Goal: Transaction & Acquisition: Book appointment/travel/reservation

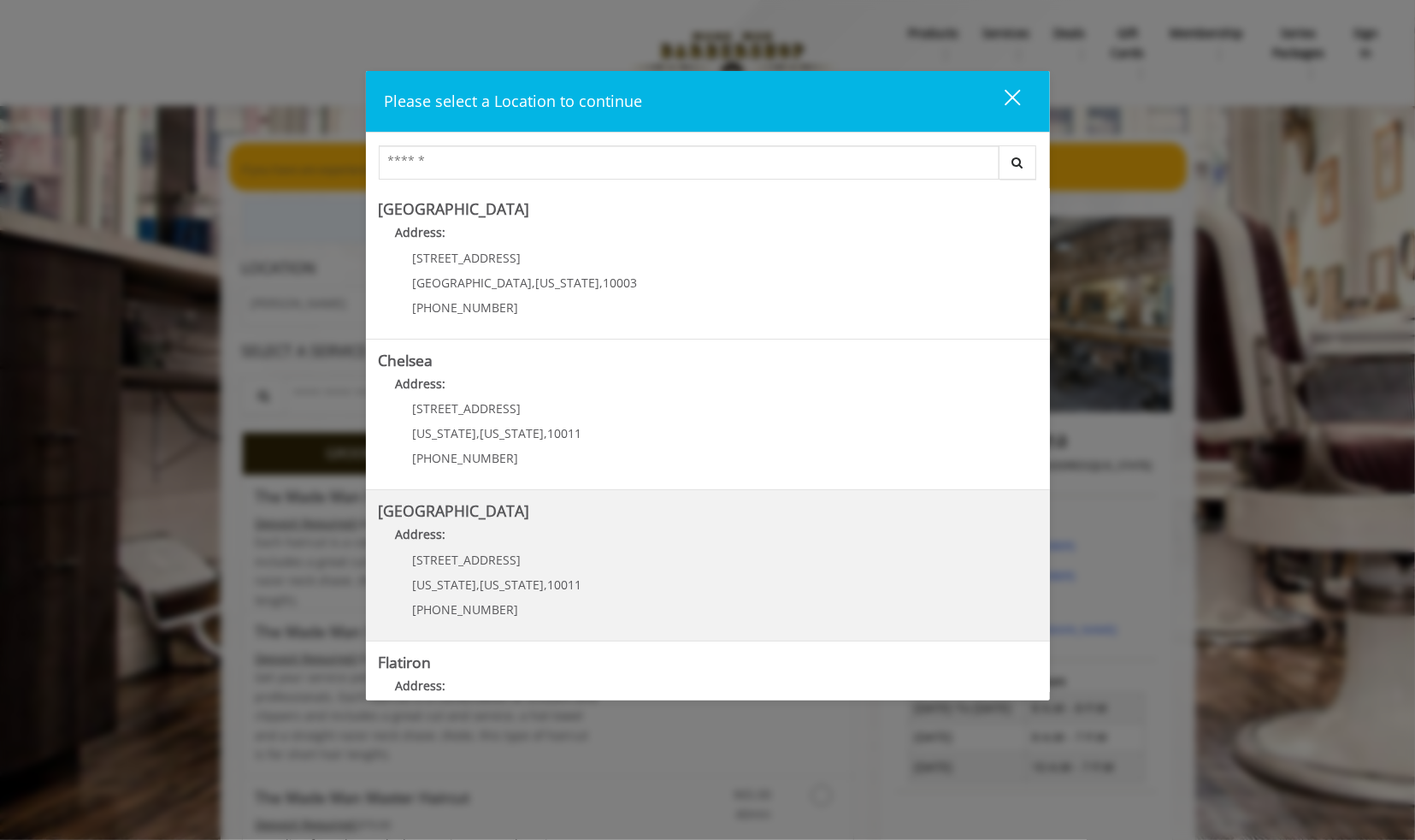
click at [691, 532] on Street "Address:" at bounding box center [708, 539] width 658 height 28
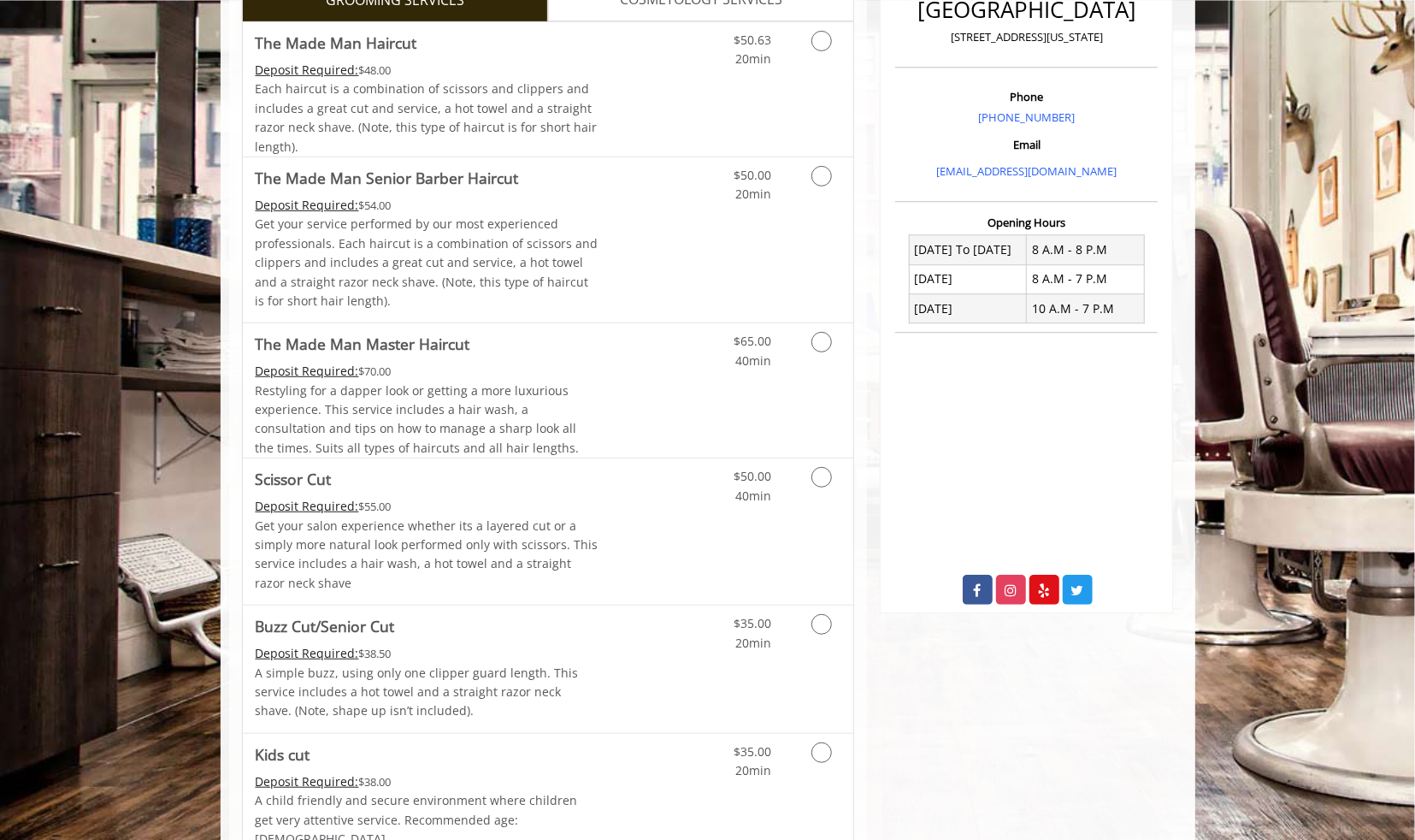
scroll to position [359, 0]
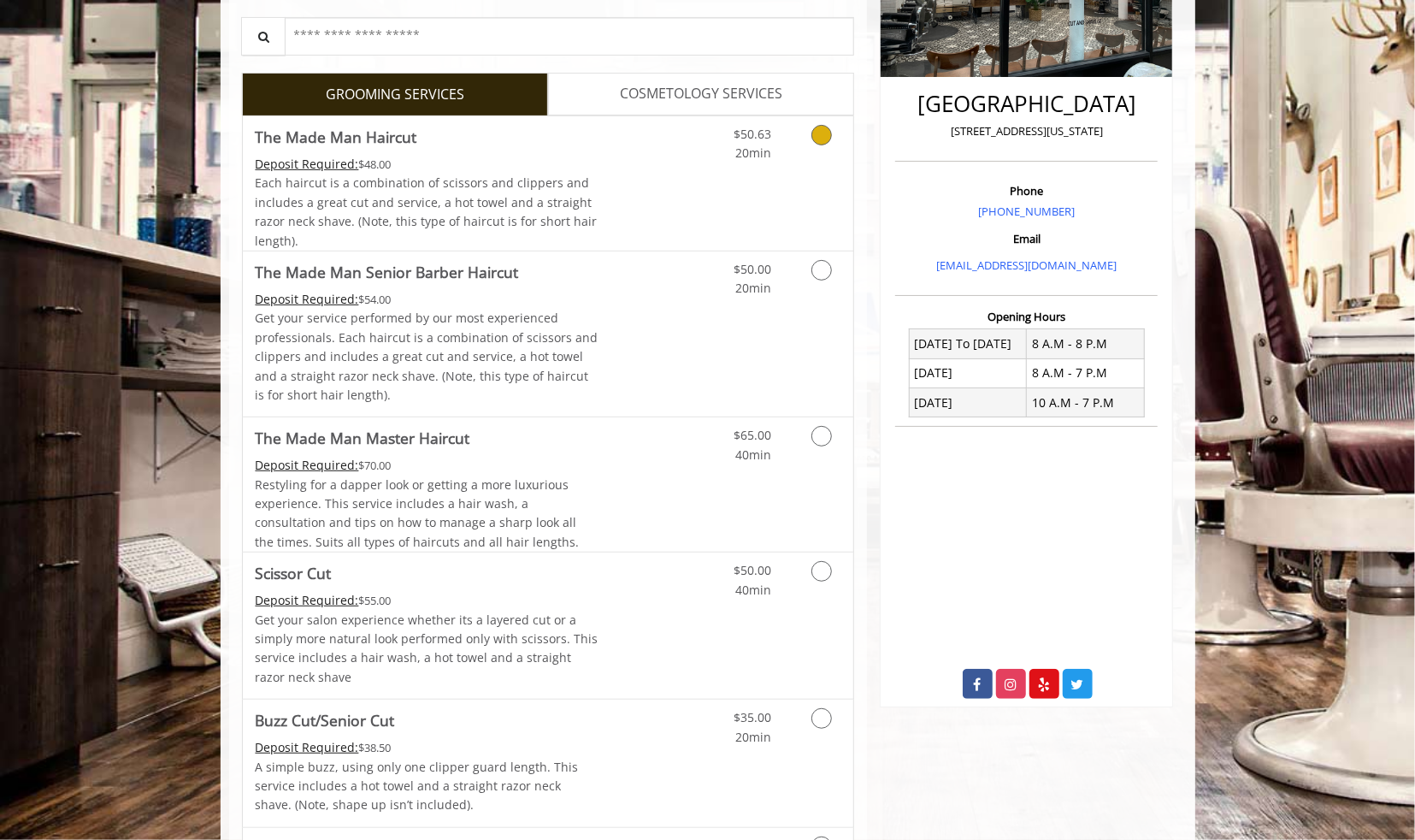
click at [838, 153] on link "Grooming services" at bounding box center [819, 140] width 44 height 47
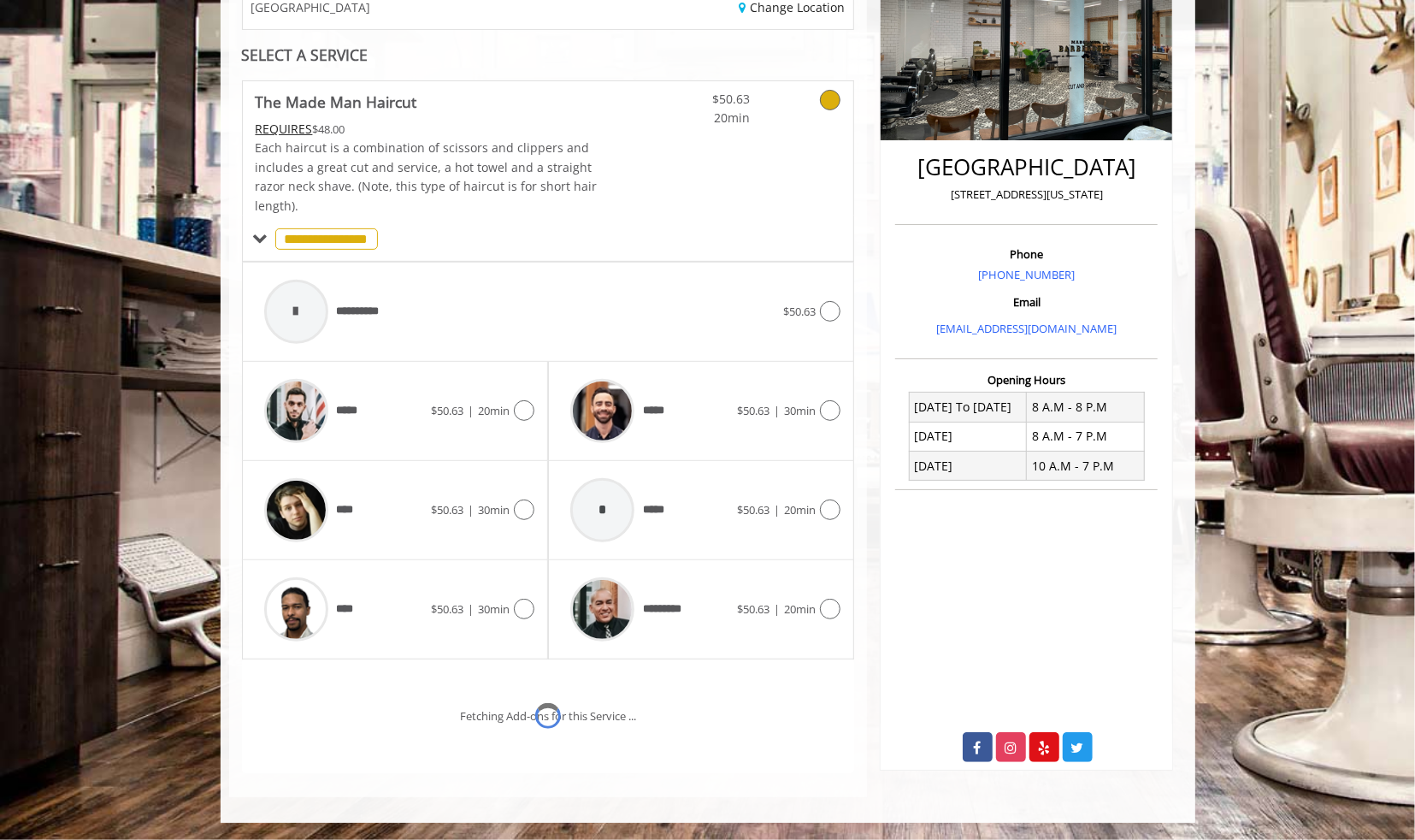
scroll to position [408, 0]
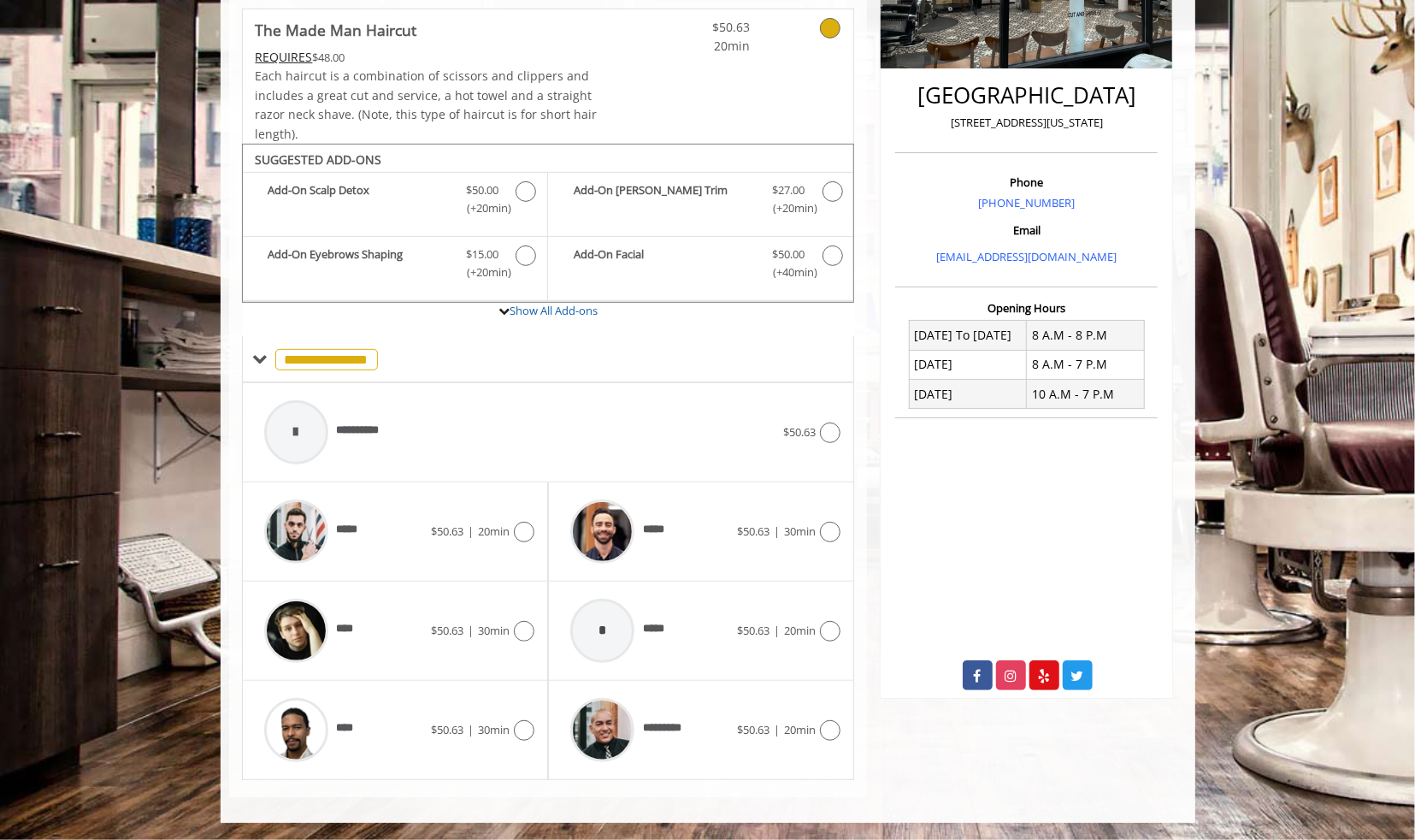
click at [1181, 23] on div "[GEOGRAPHIC_DATA] [STREET_ADDRESS][US_STATE] Phone [PHONE_NUMBER] Email [EMAIL_…" at bounding box center [1026, 315] width 319 height 966
click at [865, 27] on div "**********" at bounding box center [549, 344] width 639 height 904
click at [827, 738] on icon at bounding box center [830, 730] width 20 height 20
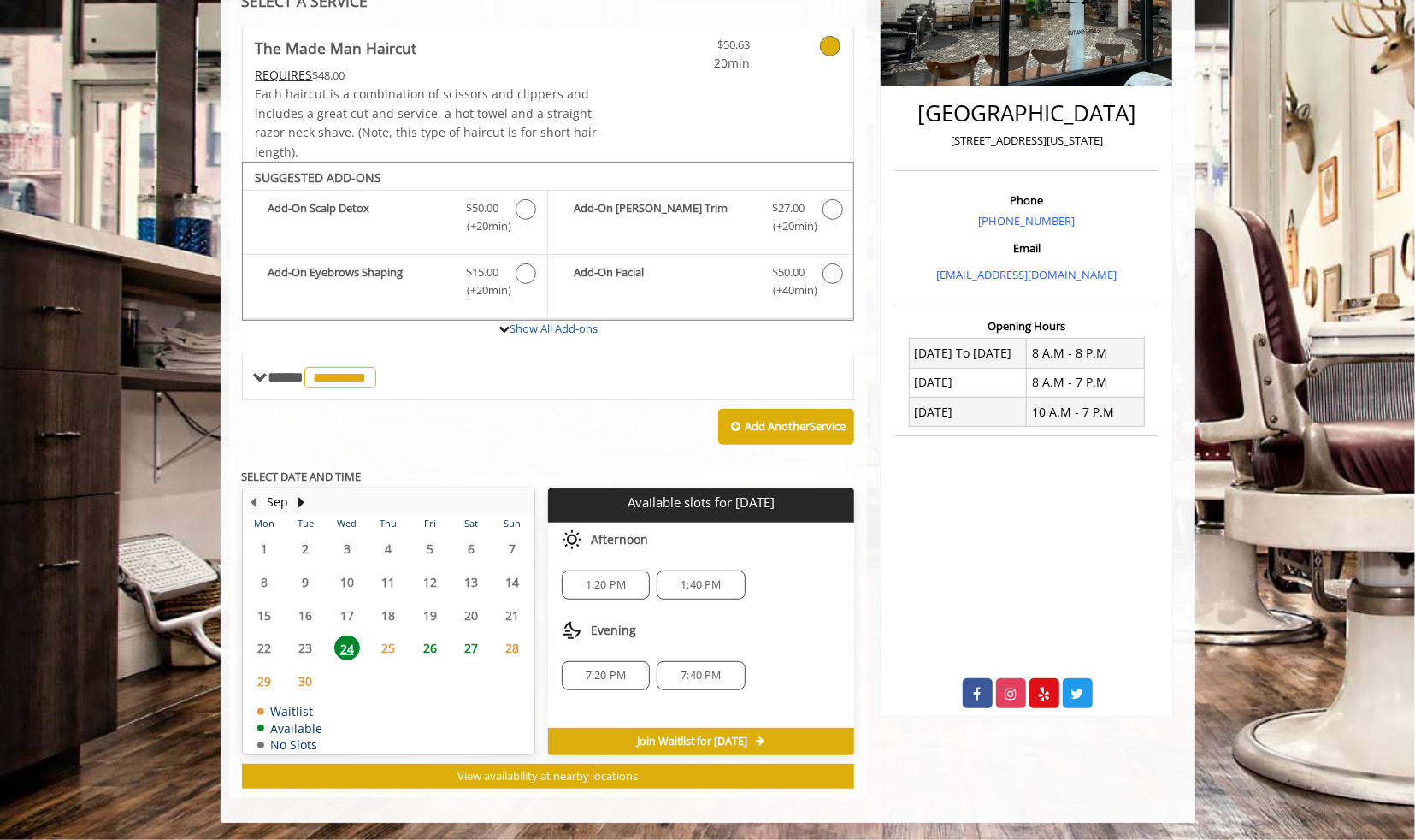
scroll to position [402, 0]
click at [443, 648] on span "26" at bounding box center [431, 647] width 26 height 25
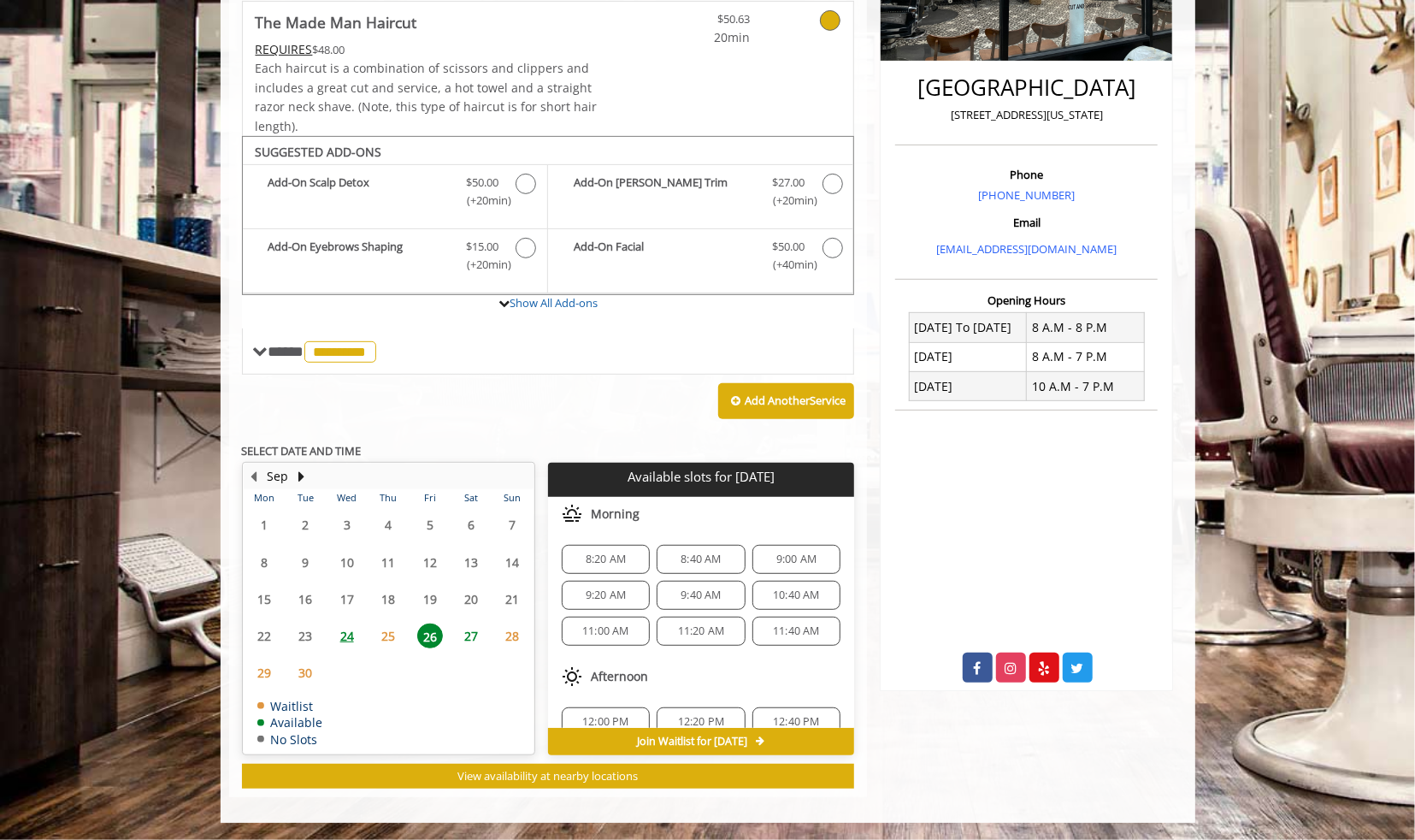
scroll to position [428, 0]
click at [475, 634] on span "27" at bounding box center [471, 635] width 26 height 25
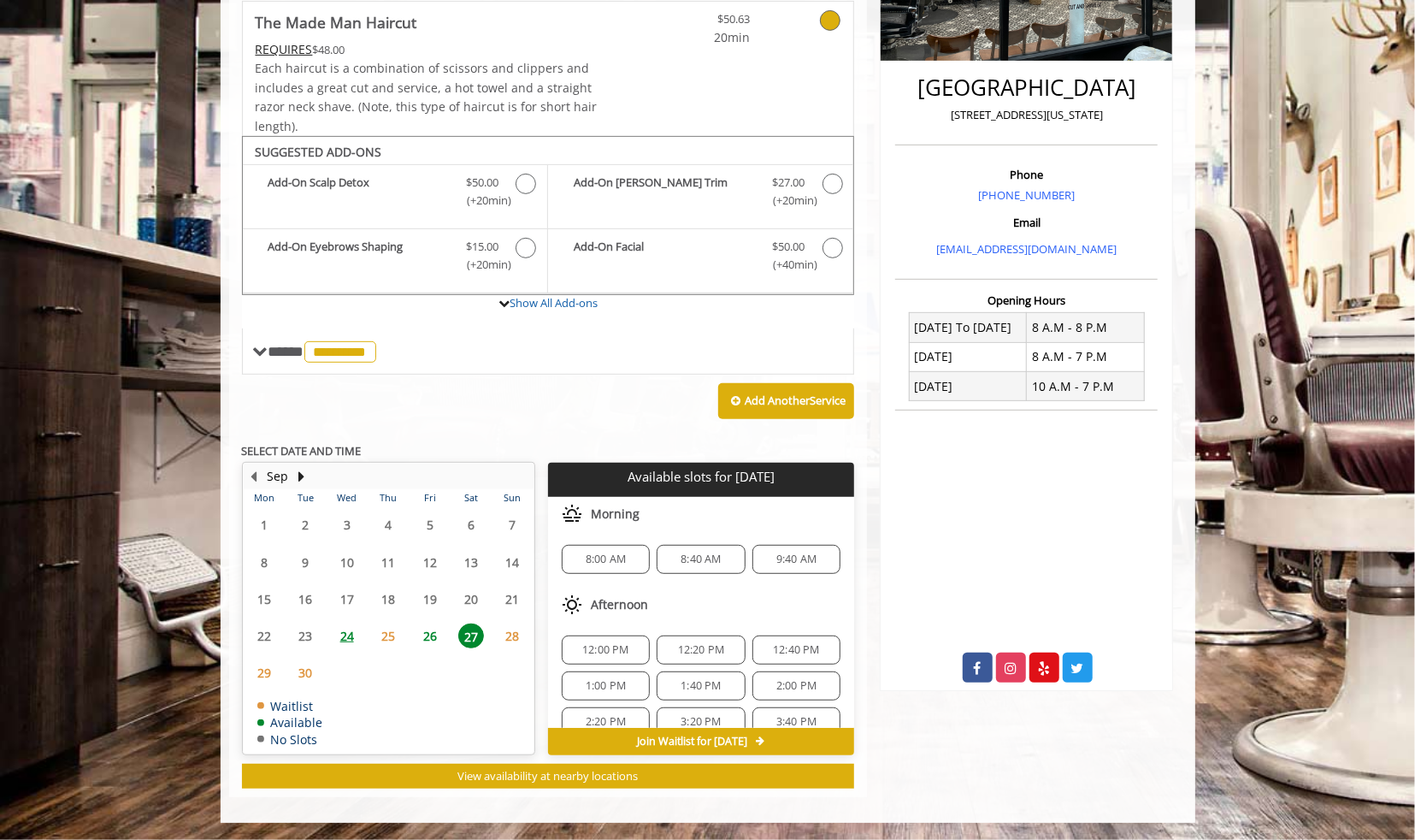
click at [429, 632] on span "26" at bounding box center [431, 635] width 26 height 25
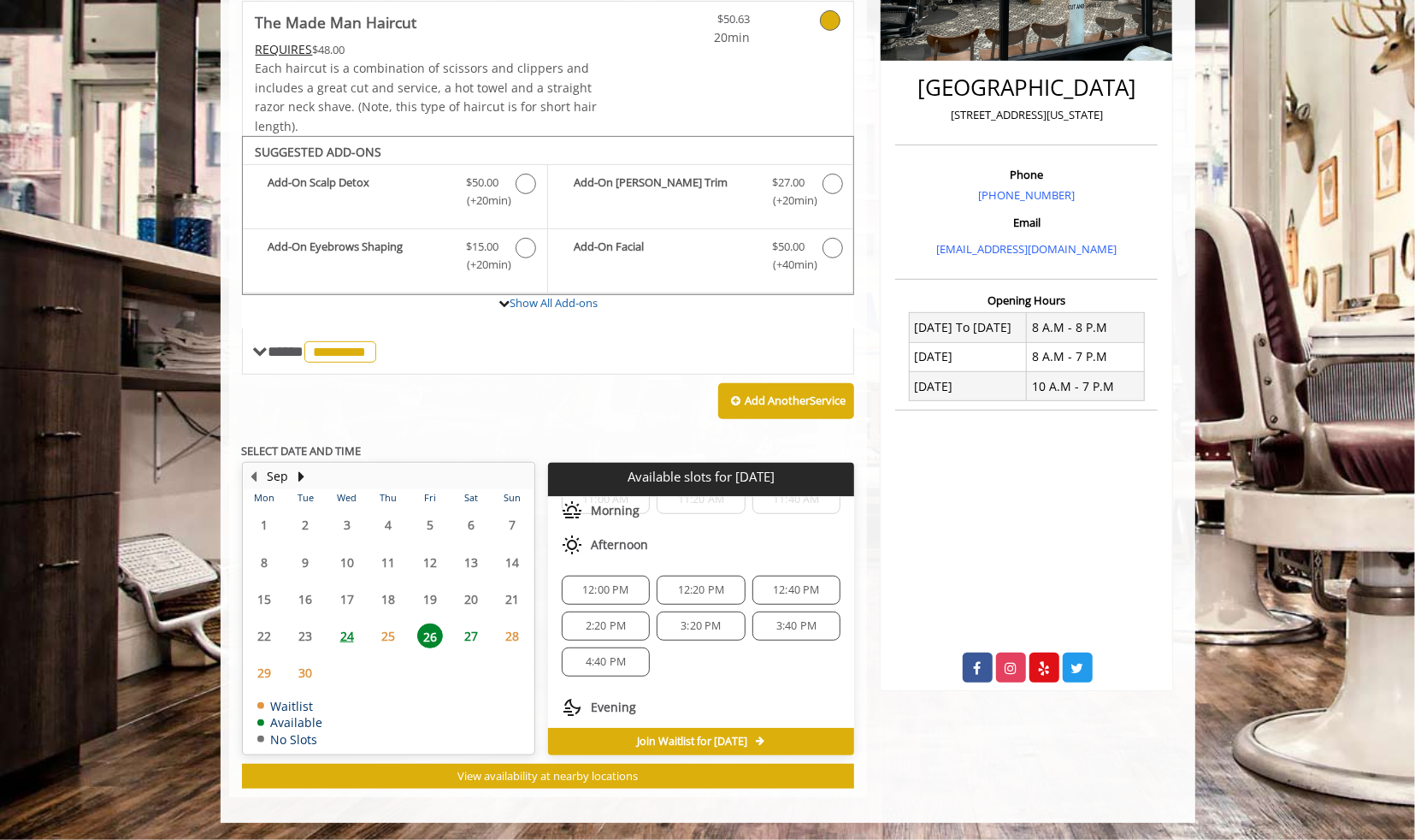
scroll to position [216, 0]
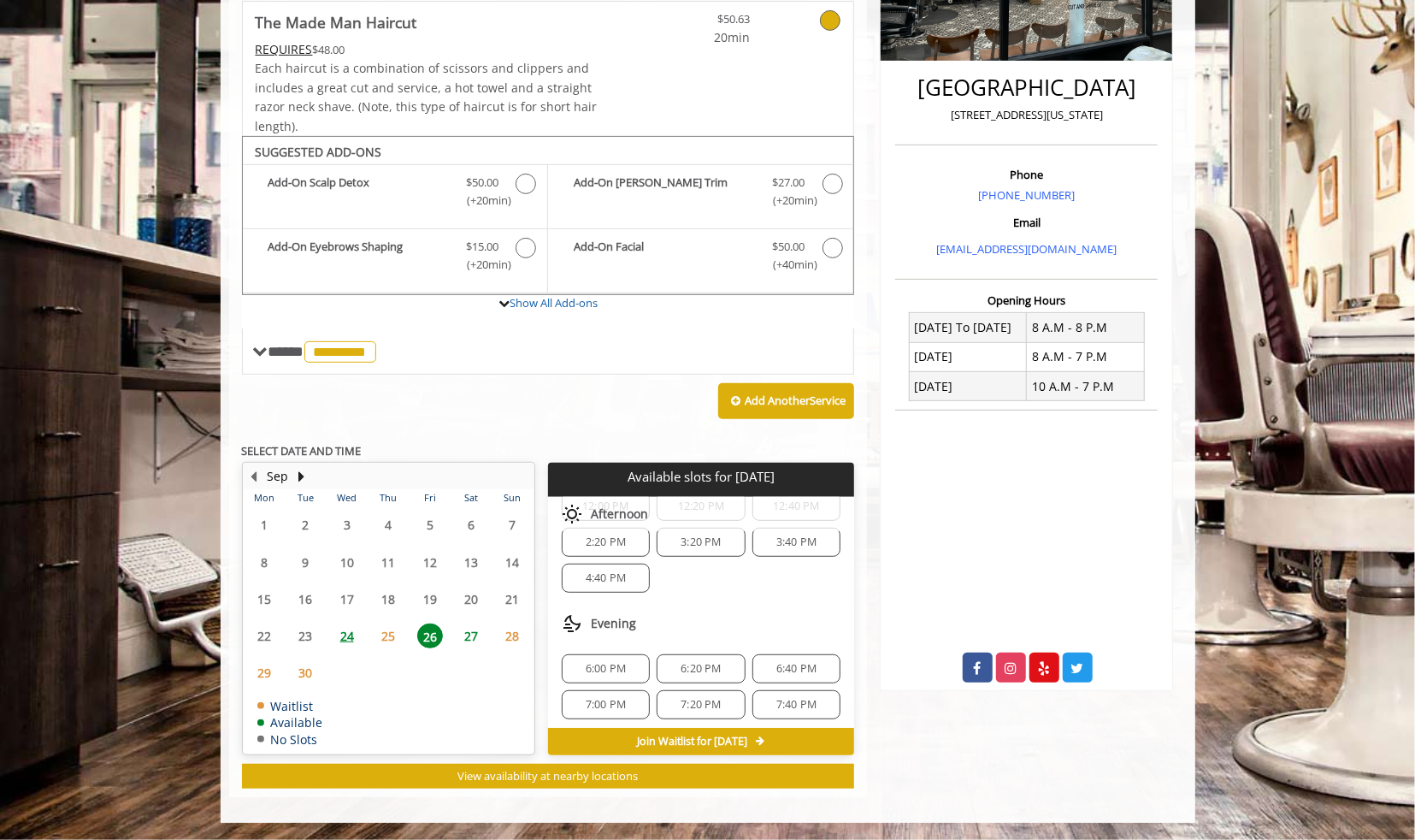
click at [472, 639] on span "27" at bounding box center [471, 635] width 26 height 25
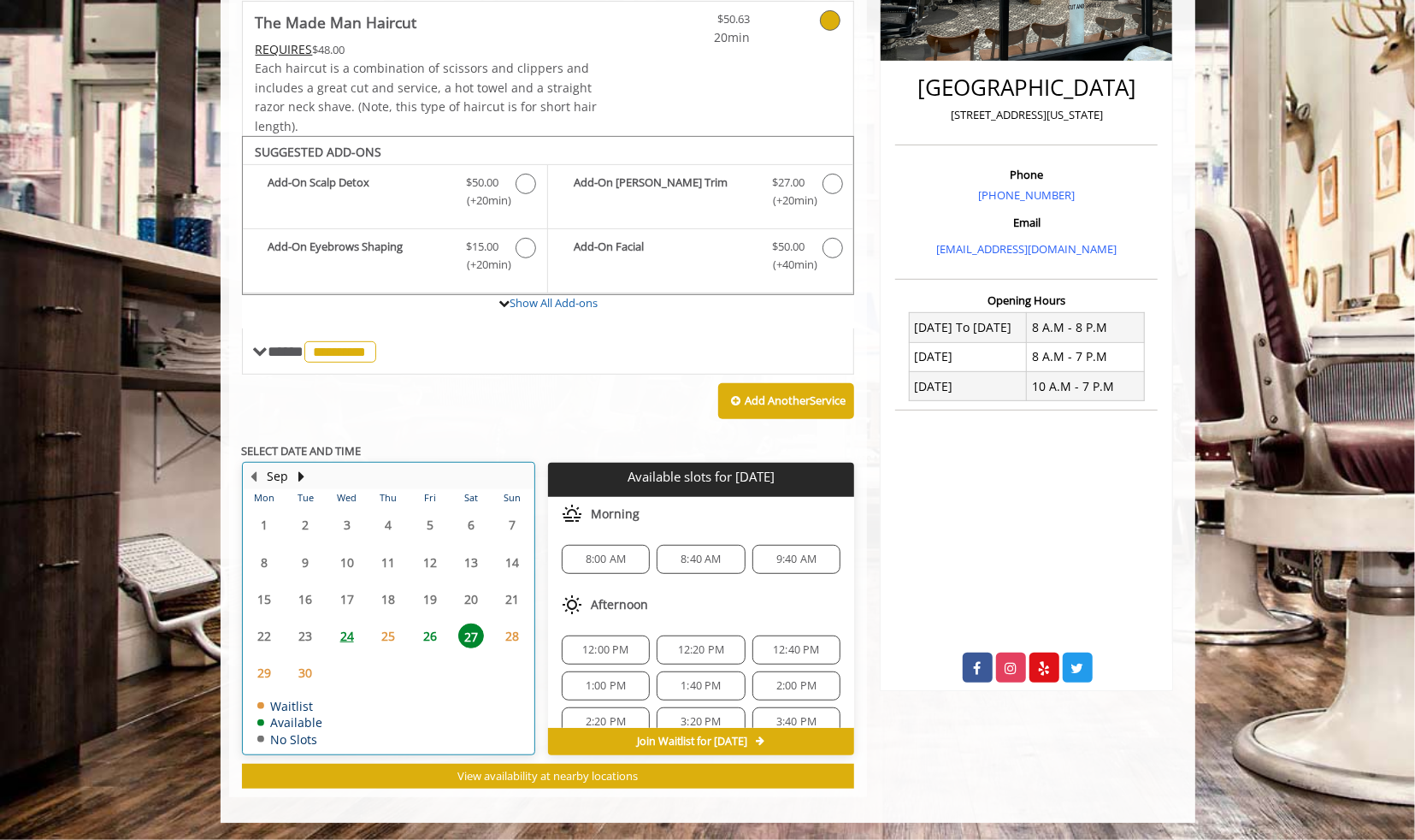
click at [441, 646] on td "26" at bounding box center [429, 635] width 41 height 37
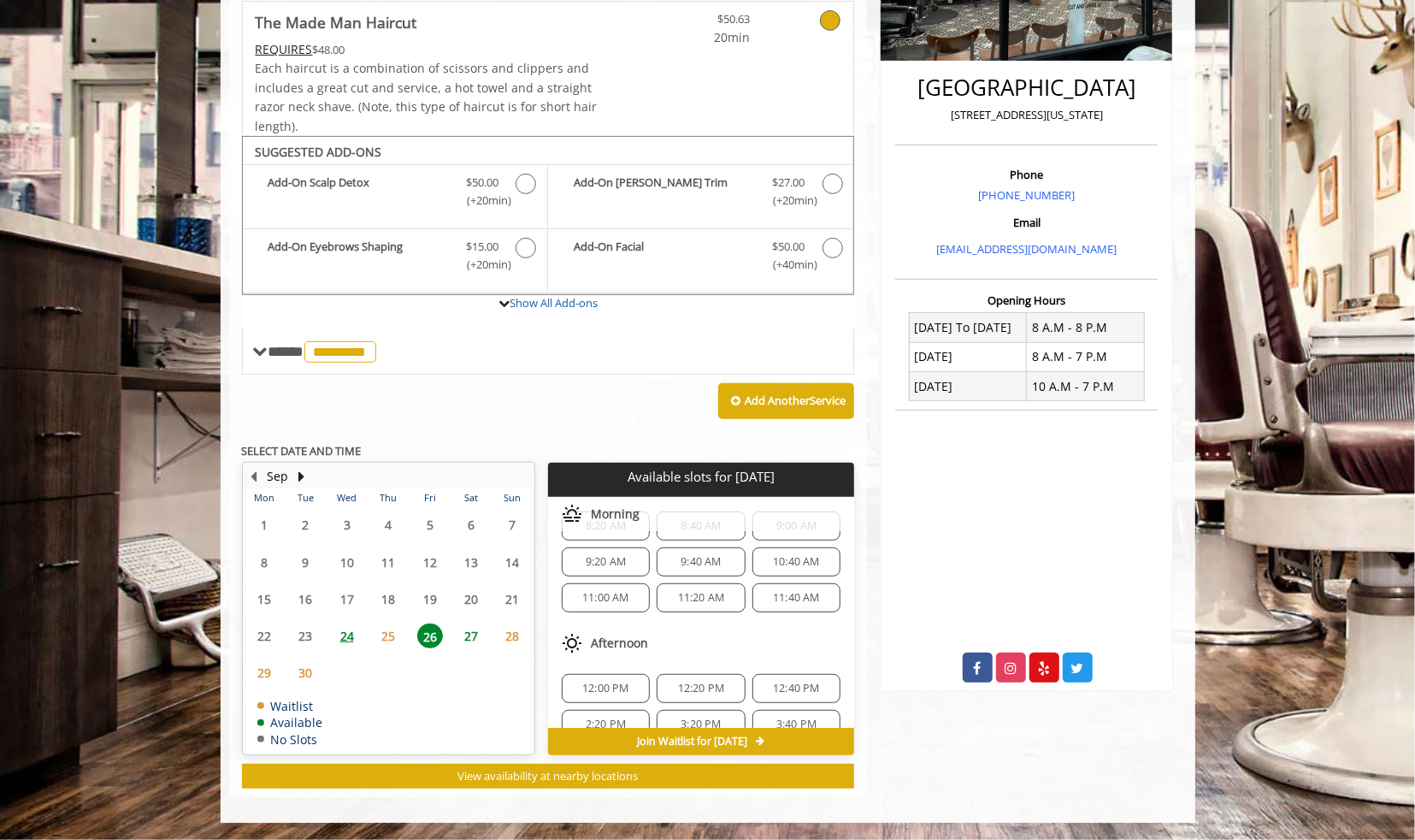
scroll to position [34, 0]
click at [345, 633] on span "24" at bounding box center [347, 635] width 26 height 25
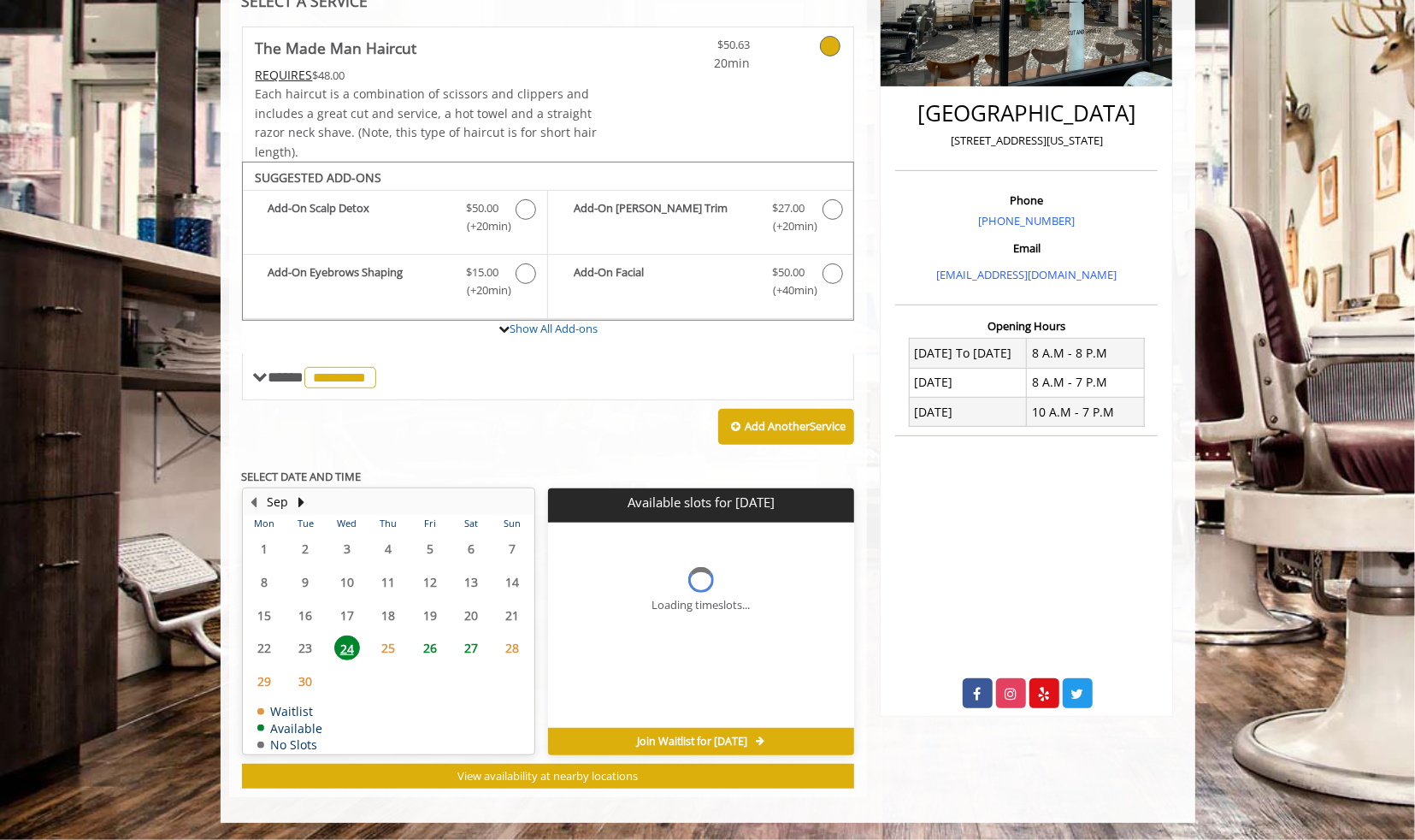
scroll to position [0, 0]
click at [477, 649] on span "27" at bounding box center [471, 647] width 26 height 25
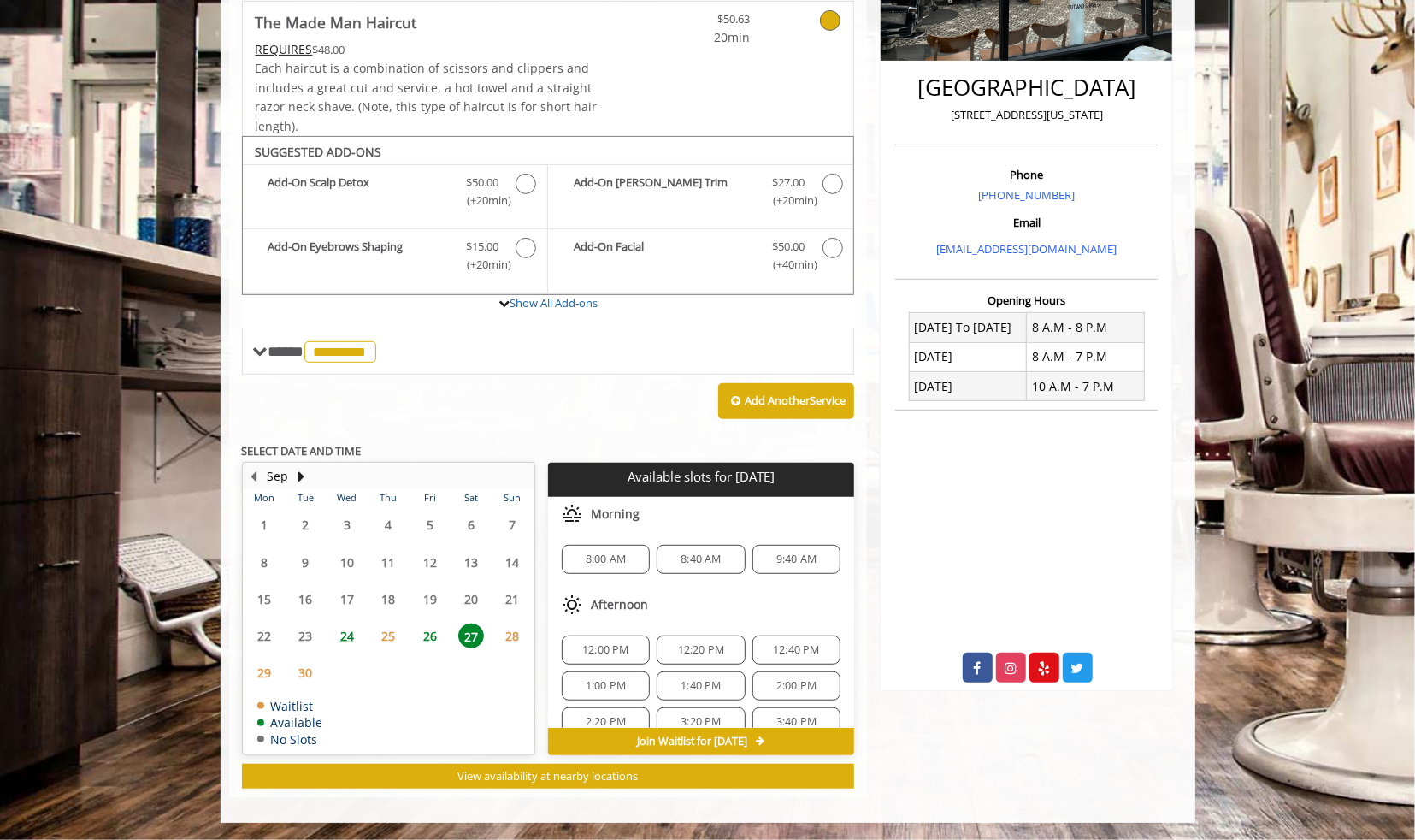
scroll to position [428, 0]
